Goal: Task Accomplishment & Management: Manage account settings

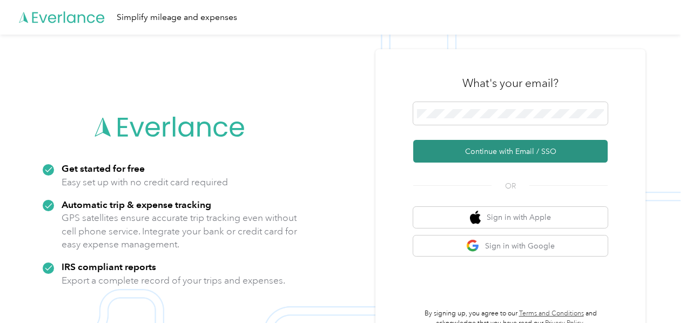
click at [512, 151] on button "Continue with Email / SSO" at bounding box center [510, 151] width 194 height 23
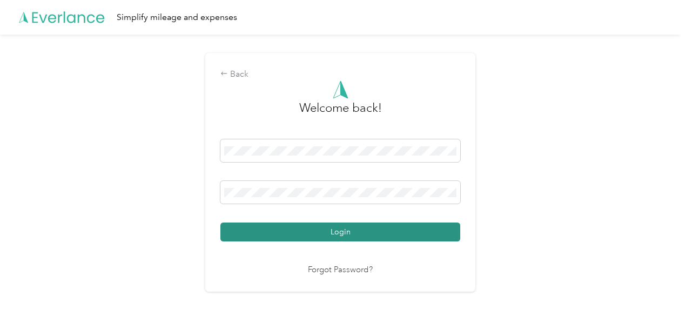
click at [361, 239] on button "Login" at bounding box center [340, 231] width 240 height 19
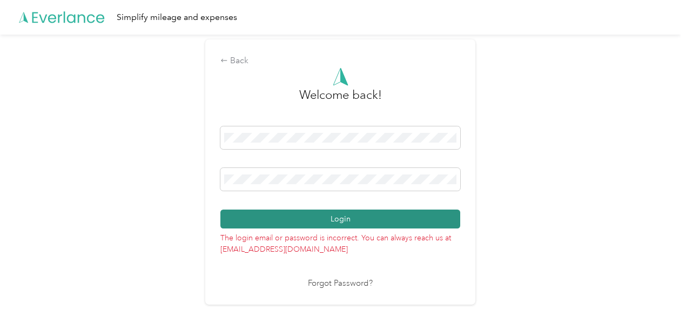
click at [319, 223] on button "Login" at bounding box center [340, 219] width 240 height 19
click at [345, 225] on button "Login" at bounding box center [340, 219] width 240 height 19
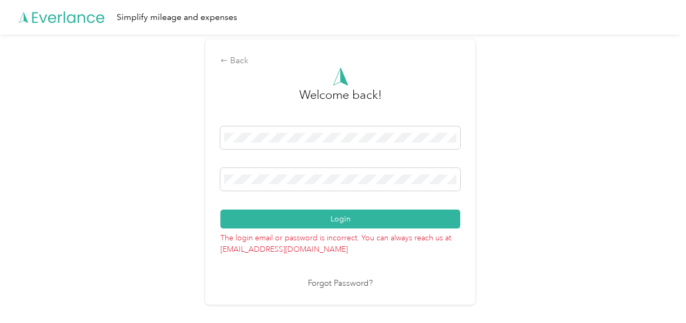
click at [346, 280] on link "Forgot Password?" at bounding box center [340, 284] width 65 height 12
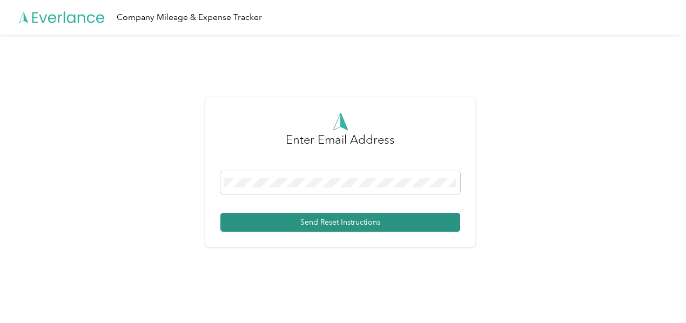
click at [318, 226] on button "Send Reset Instructions" at bounding box center [340, 222] width 240 height 19
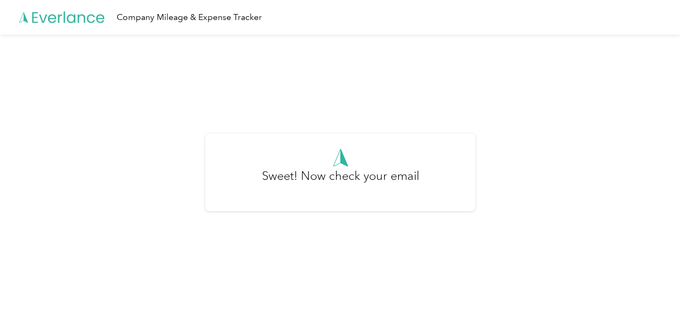
click at [80, 17] on icon at bounding box center [62, 18] width 86 height 62
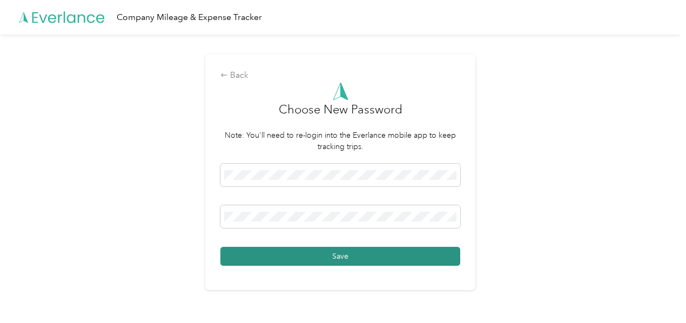
click at [324, 249] on button "Save" at bounding box center [340, 256] width 240 height 19
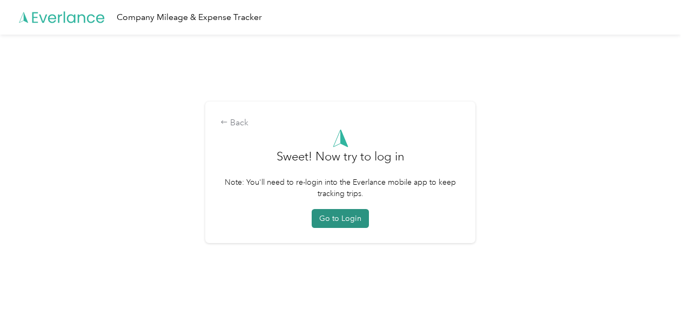
click at [323, 217] on button "Go to Login" at bounding box center [340, 218] width 57 height 19
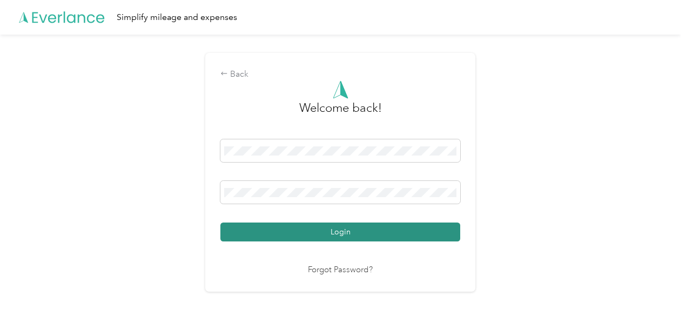
click at [334, 232] on button "Login" at bounding box center [340, 231] width 240 height 19
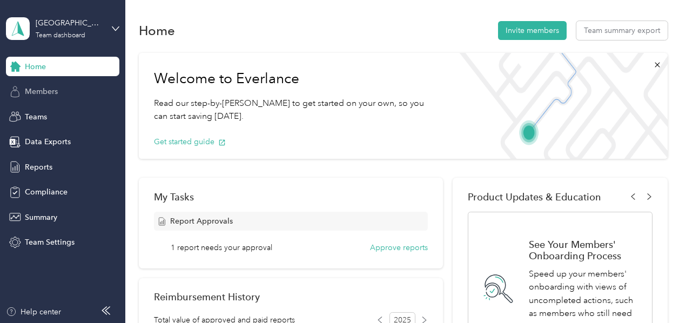
click at [44, 90] on span "Members" at bounding box center [41, 91] width 33 height 11
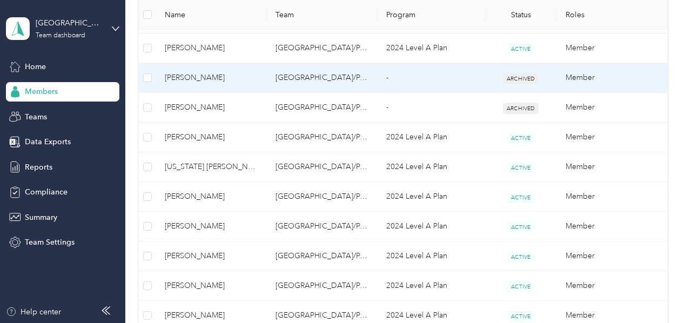
scroll to position [540, 0]
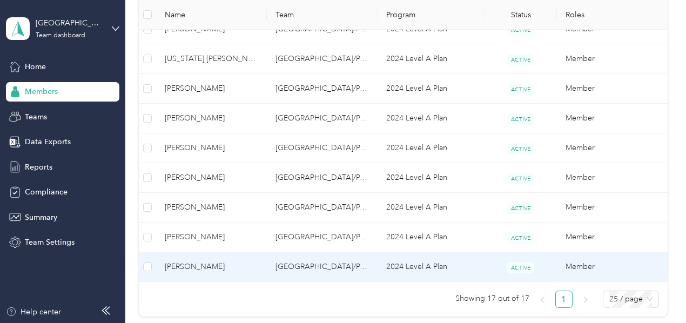
click at [204, 265] on span "[PERSON_NAME]" at bounding box center [211, 267] width 93 height 12
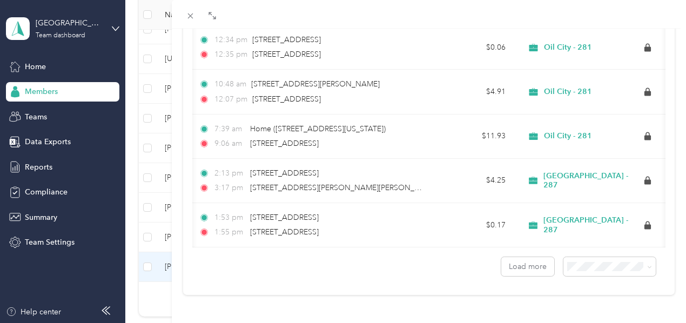
scroll to position [0, 448]
click at [527, 263] on button "Load more" at bounding box center [527, 266] width 53 height 19
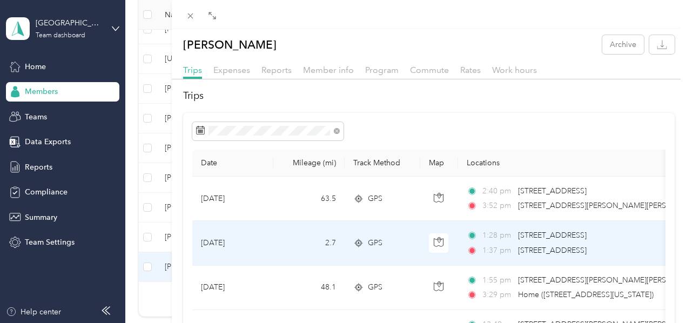
scroll to position [0, 0]
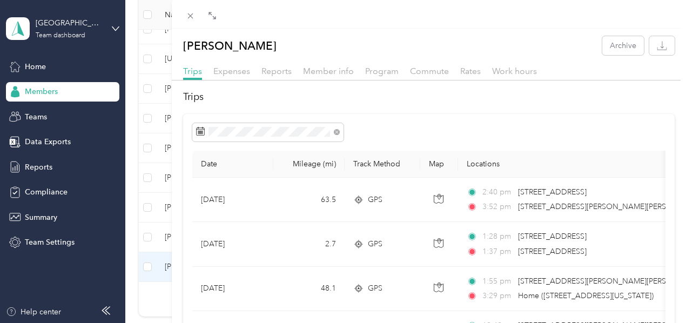
click at [189, 181] on div "[PERSON_NAME] Archive Trips Expenses Reports Member info Program Commute Rates …" at bounding box center [343, 161] width 686 height 323
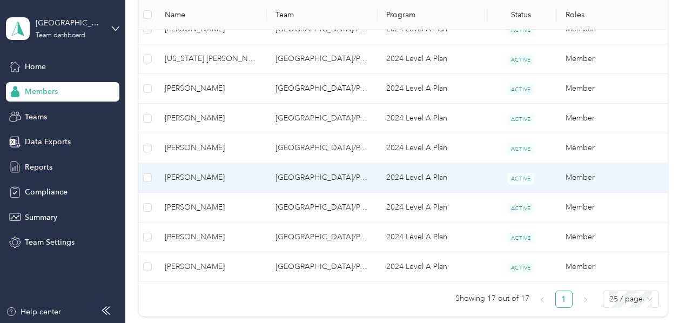
click at [185, 175] on span "[PERSON_NAME]" at bounding box center [211, 178] width 93 height 12
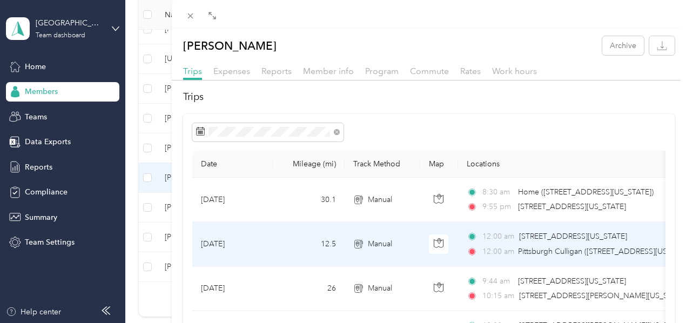
scroll to position [131, 0]
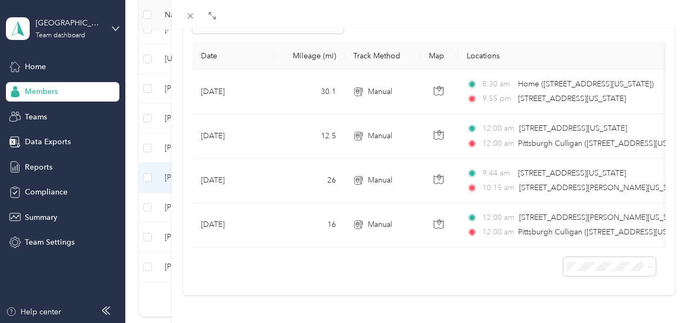
click at [226, 286] on div "[PERSON_NAME] Archive Trips Expenses Reports Member info Program Commute Rates …" at bounding box center [343, 161] width 686 height 323
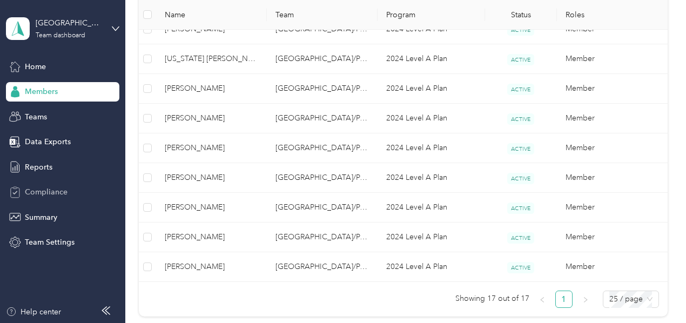
click at [59, 192] on span "Compliance" at bounding box center [46, 191] width 43 height 11
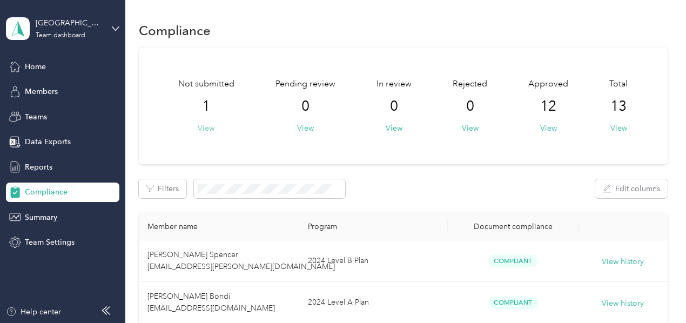
click at [209, 129] on button "View" at bounding box center [206, 128] width 17 height 11
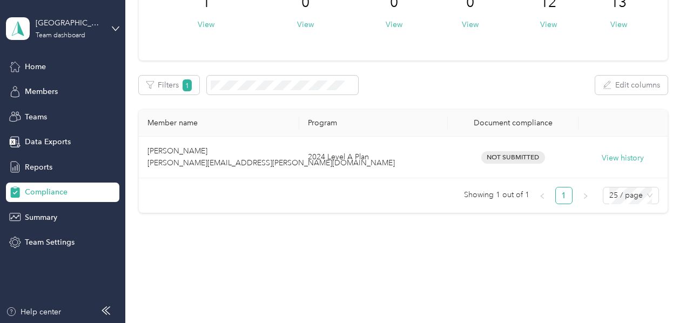
scroll to position [105, 0]
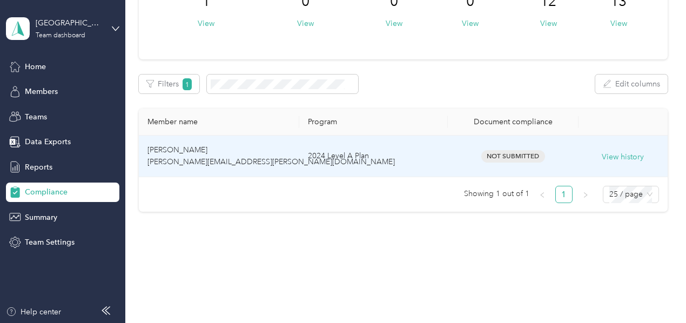
click at [183, 154] on span "[PERSON_NAME] [PERSON_NAME][EMAIL_ADDRESS][PERSON_NAME][DOMAIN_NAME]" at bounding box center [270, 155] width 247 height 21
click at [497, 156] on span "Not Submitted" at bounding box center [513, 156] width 64 height 12
click at [162, 158] on span "[PERSON_NAME] [PERSON_NAME][EMAIL_ADDRESS][PERSON_NAME][DOMAIN_NAME]" at bounding box center [270, 155] width 247 height 21
click at [164, 156] on td "[PERSON_NAME] [PERSON_NAME][EMAIL_ADDRESS][PERSON_NAME][DOMAIN_NAME]" at bounding box center [219, 157] width 160 height 42
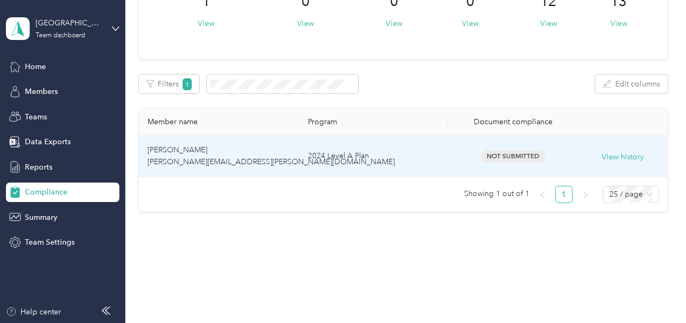
click at [226, 159] on span "[PERSON_NAME] [PERSON_NAME][EMAIL_ADDRESS][PERSON_NAME][DOMAIN_NAME]" at bounding box center [270, 155] width 247 height 21
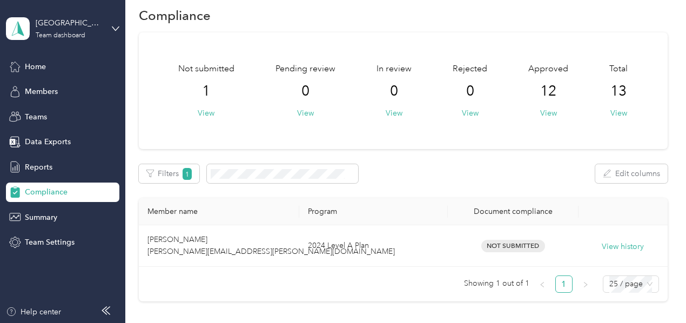
scroll to position [0, 0]
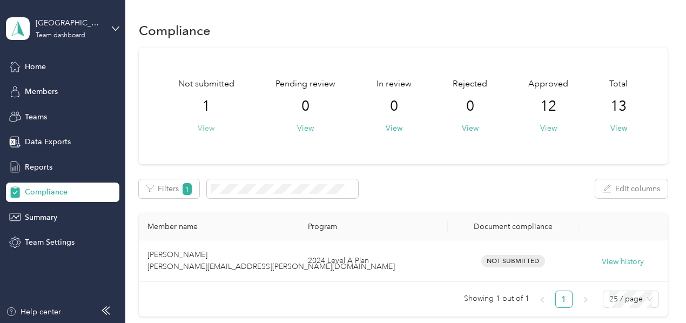
click at [201, 130] on button "View" at bounding box center [206, 128] width 17 height 11
click at [70, 190] on div "Compliance" at bounding box center [62, 192] width 113 height 19
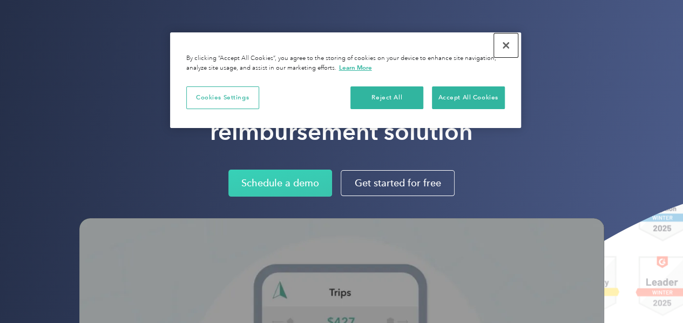
click at [506, 44] on button "Close" at bounding box center [506, 45] width 24 height 24
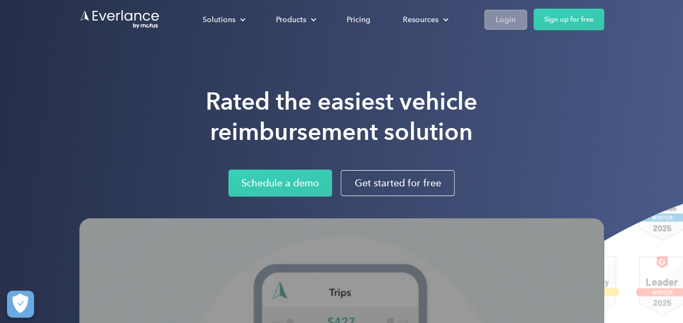
click at [510, 22] on div "Login" at bounding box center [506, 19] width 20 height 13
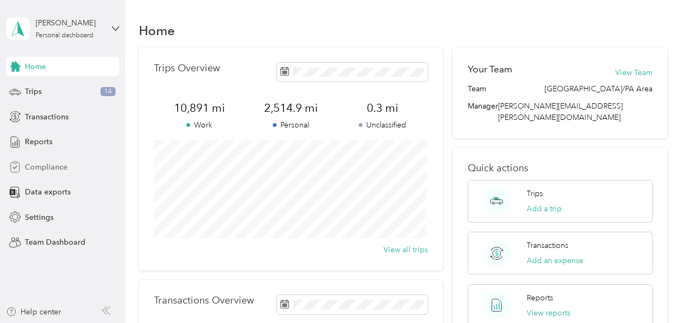
click at [55, 166] on span "Compliance" at bounding box center [46, 166] width 43 height 11
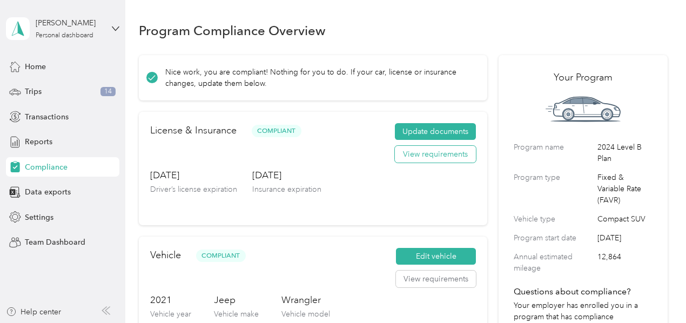
click at [407, 155] on button "View requirements" at bounding box center [435, 154] width 81 height 17
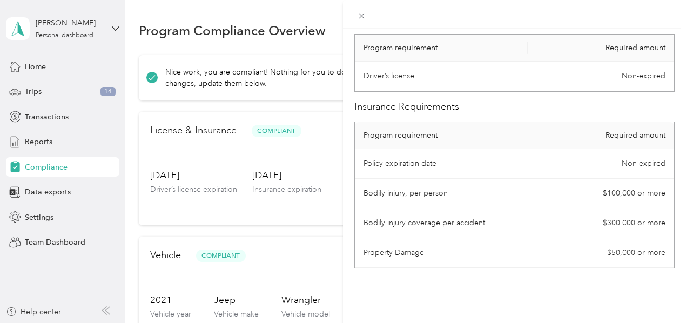
scroll to position [60, 0]
